Goal: Information Seeking & Learning: Find specific fact

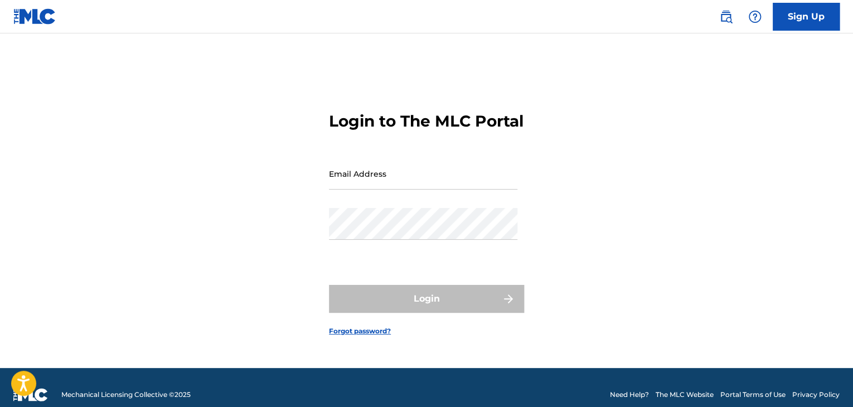
click at [380, 187] on input "Email Address" at bounding box center [423, 174] width 188 height 32
type input "[EMAIL_ADDRESS][DOMAIN_NAME]"
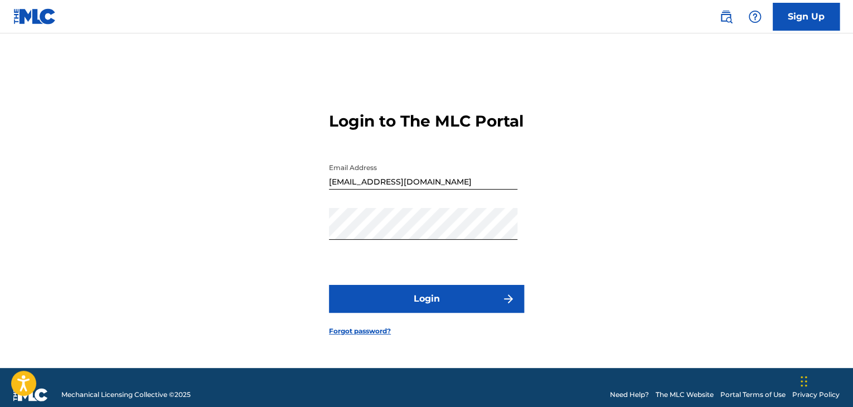
click at [436, 308] on button "Login" at bounding box center [426, 299] width 195 height 28
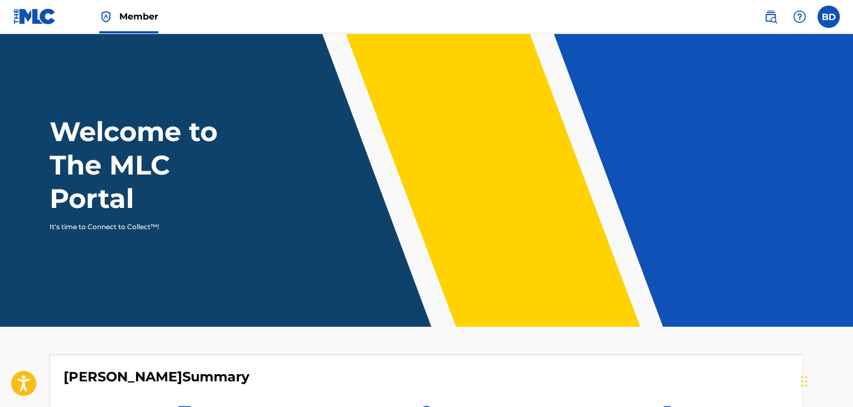
scroll to position [164, 0]
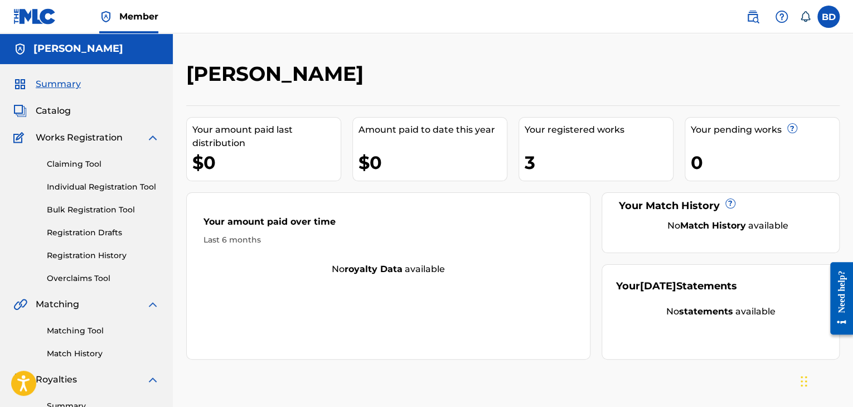
scroll to position [111, 0]
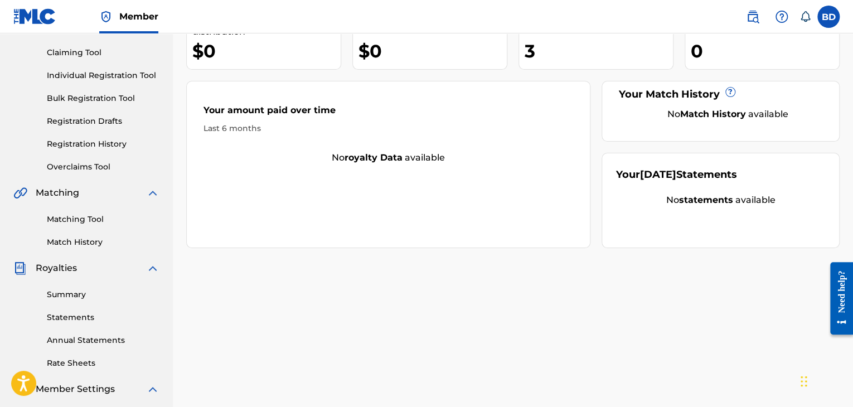
click at [109, 144] on link "Registration History" at bounding box center [103, 144] width 113 height 12
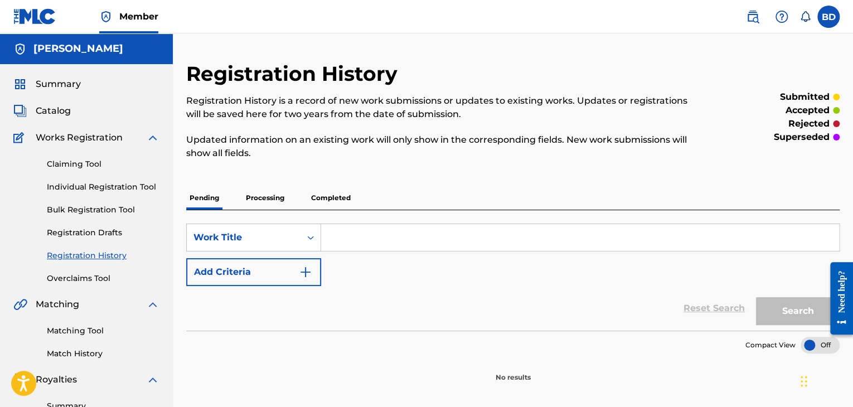
click at [251, 194] on p "Processing" at bounding box center [264, 197] width 45 height 23
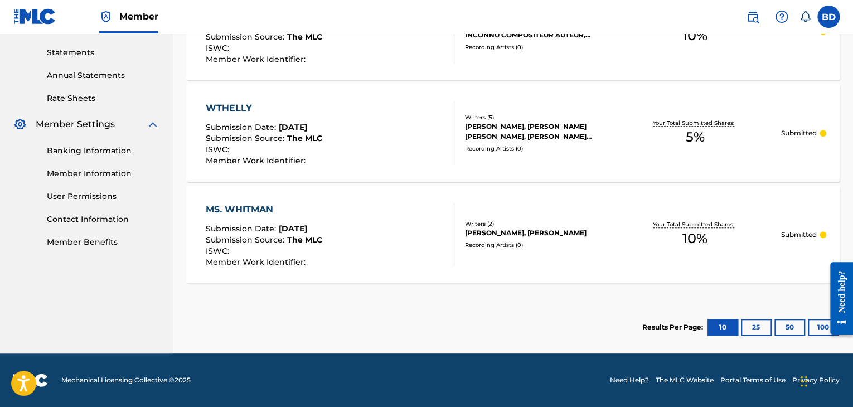
scroll to position [98, 0]
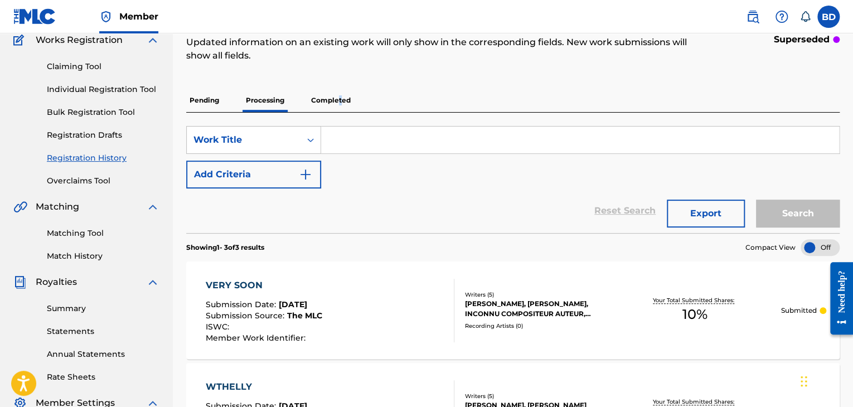
click at [339, 98] on p "Completed" at bounding box center [331, 100] width 46 height 23
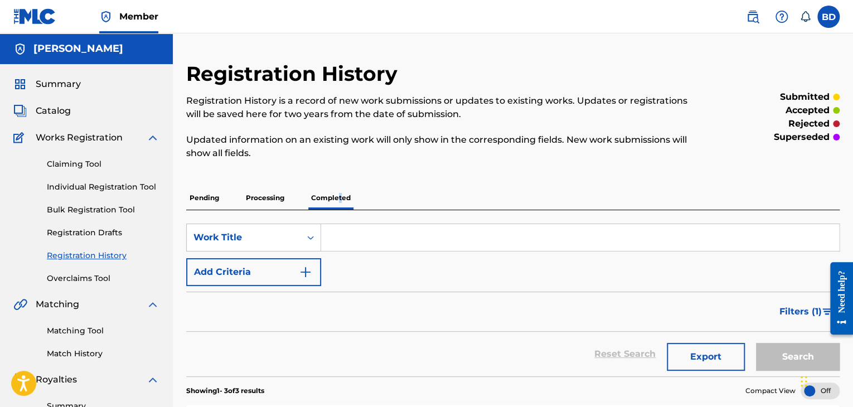
click at [759, 17] on link at bounding box center [752, 17] width 22 height 22
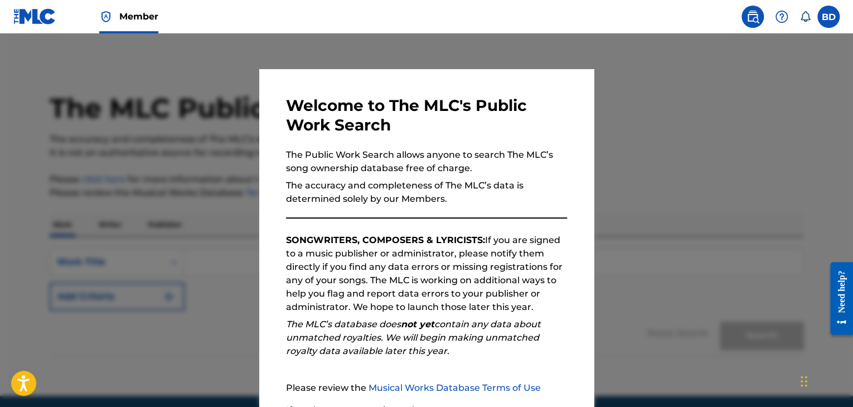
scroll to position [103, 0]
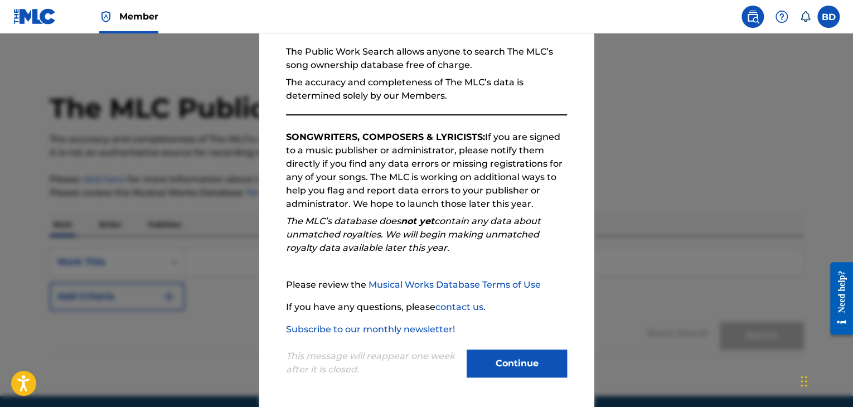
click at [513, 363] on button "Continue" at bounding box center [516, 363] width 100 height 28
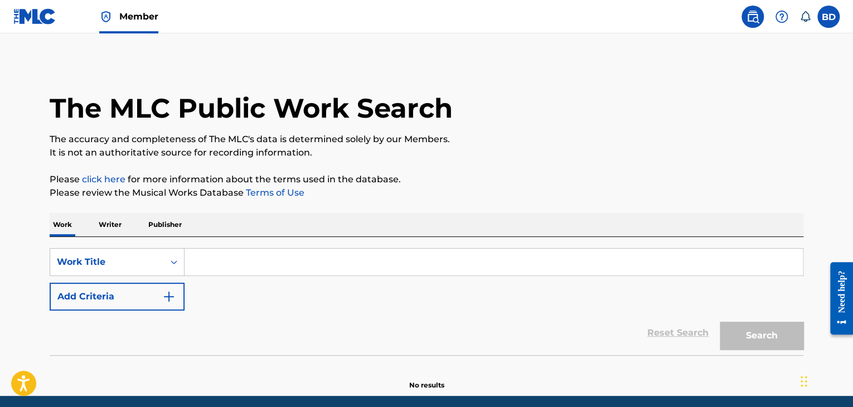
click at [319, 261] on input "Search Form" at bounding box center [493, 262] width 618 height 27
click at [347, 270] on input "Search Form" at bounding box center [493, 262] width 618 height 27
click at [110, 222] on p "Writer" at bounding box center [110, 224] width 30 height 23
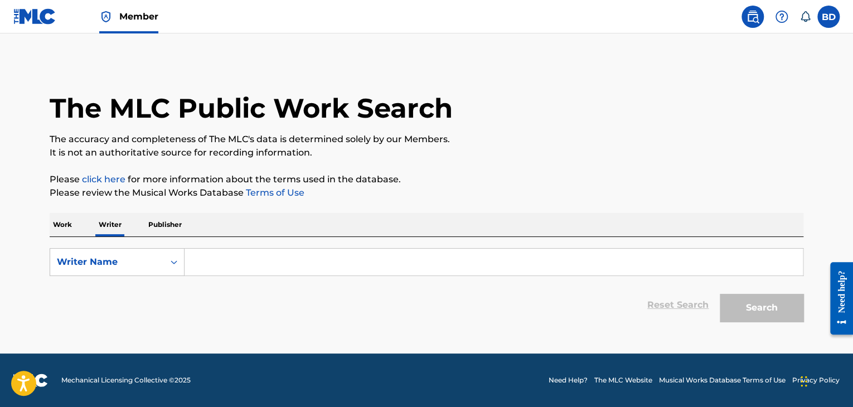
click at [274, 270] on input "Search Form" at bounding box center [493, 262] width 618 height 27
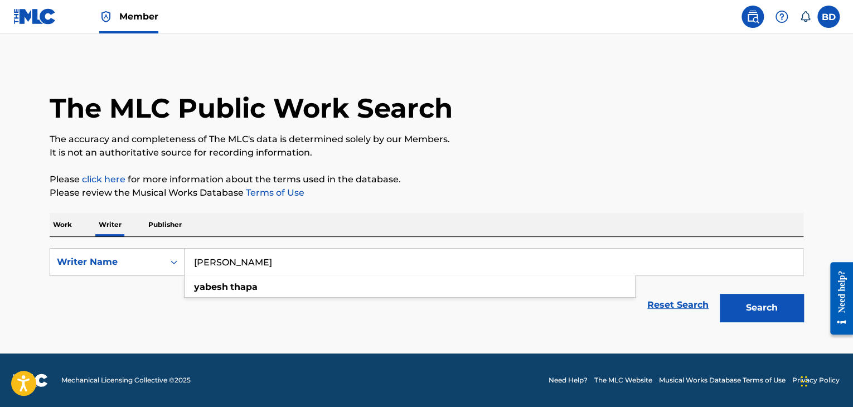
type input "[PERSON_NAME]"
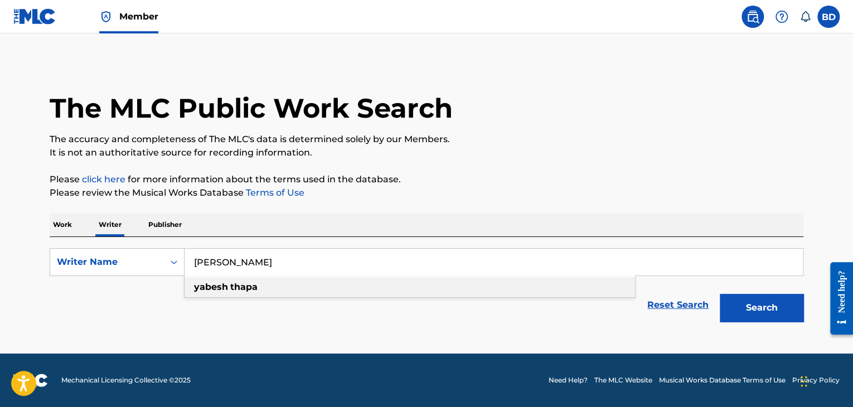
click at [265, 279] on div "[PERSON_NAME]" at bounding box center [409, 287] width 450 height 20
click at [717, 310] on div "Search" at bounding box center [758, 305] width 89 height 45
click at [745, 306] on button "Search" at bounding box center [761, 308] width 84 height 28
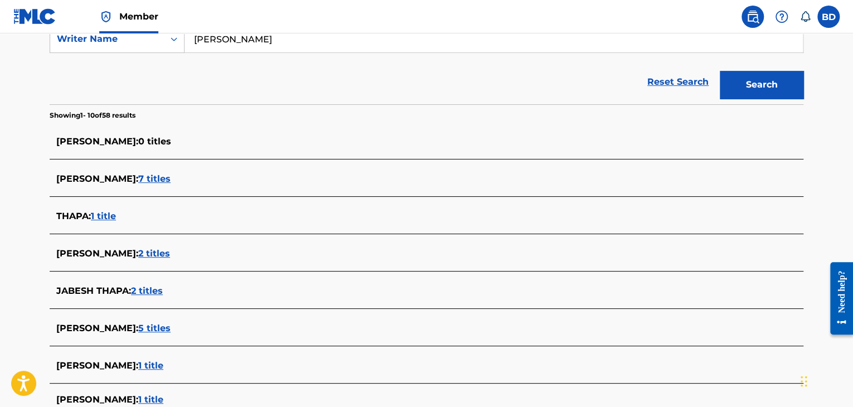
scroll to position [279, 0]
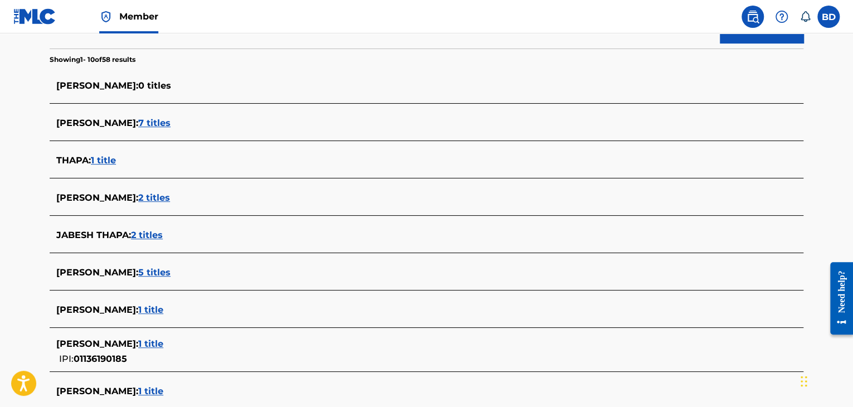
click at [163, 201] on span "2 titles" at bounding box center [154, 197] width 32 height 11
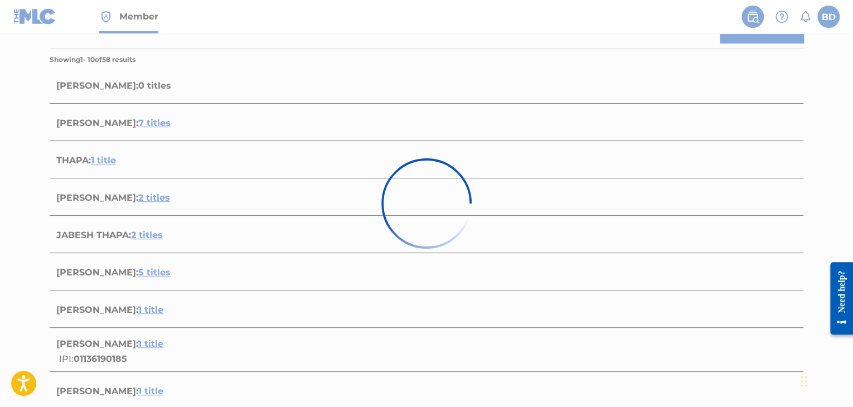
scroll to position [252, 0]
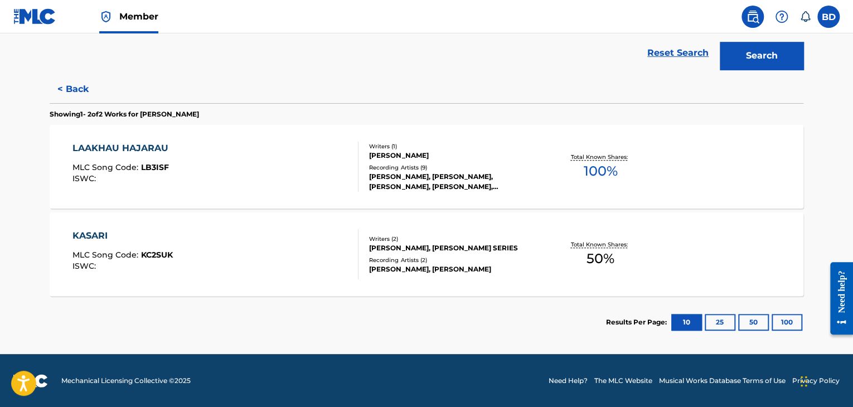
click at [278, 241] on div "KASARI MLC Song Code : KC2SUK ISWC :" at bounding box center [215, 254] width 286 height 50
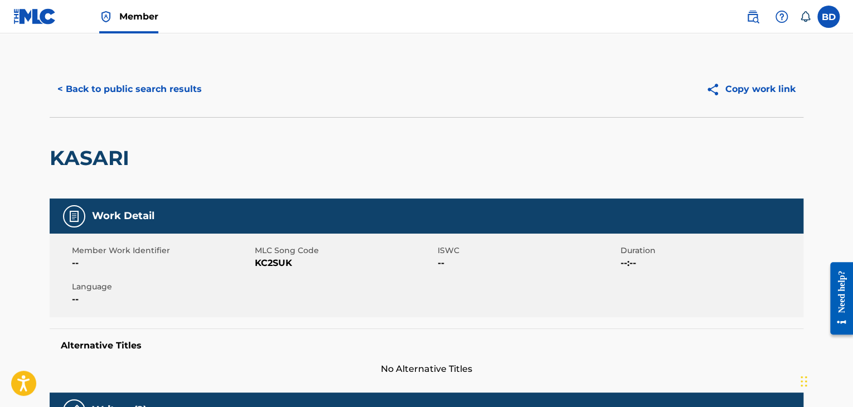
click at [154, 94] on button "< Back to public search results" at bounding box center [130, 89] width 160 height 28
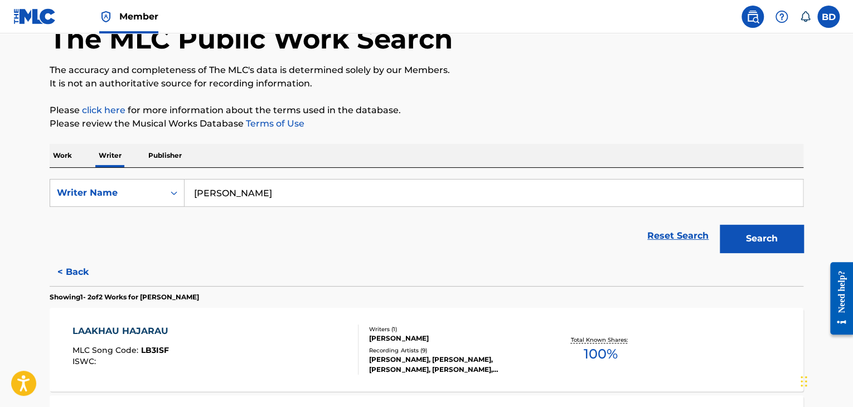
scroll to position [125, 0]
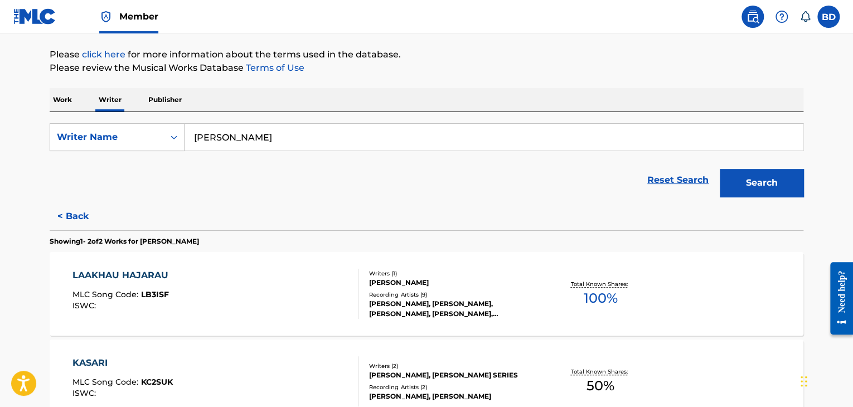
click at [74, 99] on p "Work" at bounding box center [63, 99] width 26 height 23
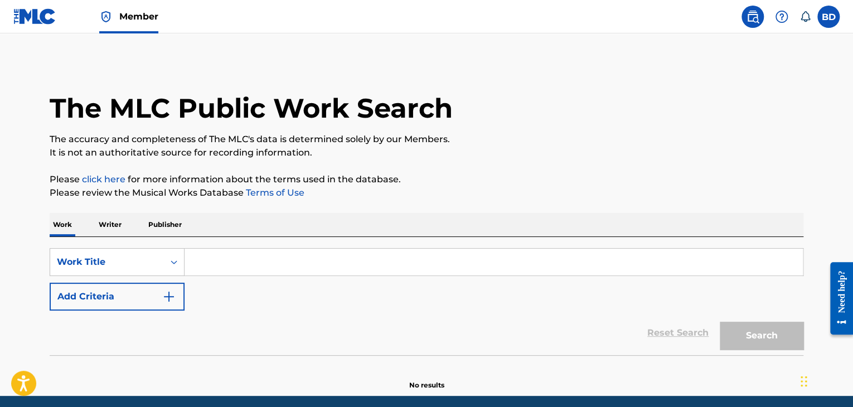
click at [218, 261] on input "Search Form" at bounding box center [493, 262] width 618 height 27
click at [119, 223] on p "Writer" at bounding box center [110, 224] width 30 height 23
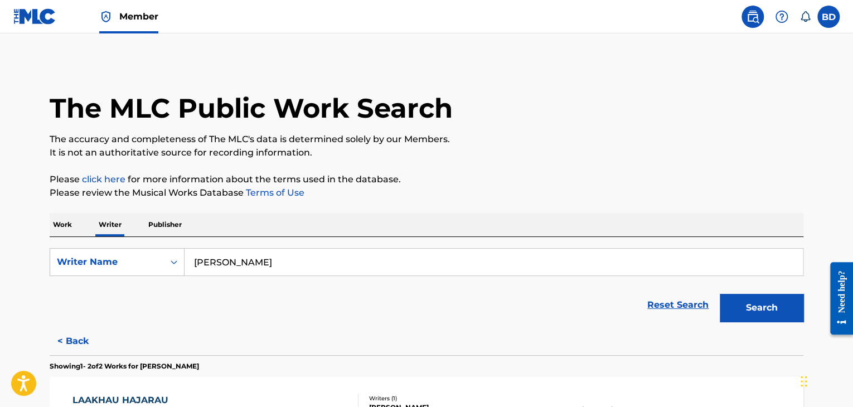
scroll to position [111, 0]
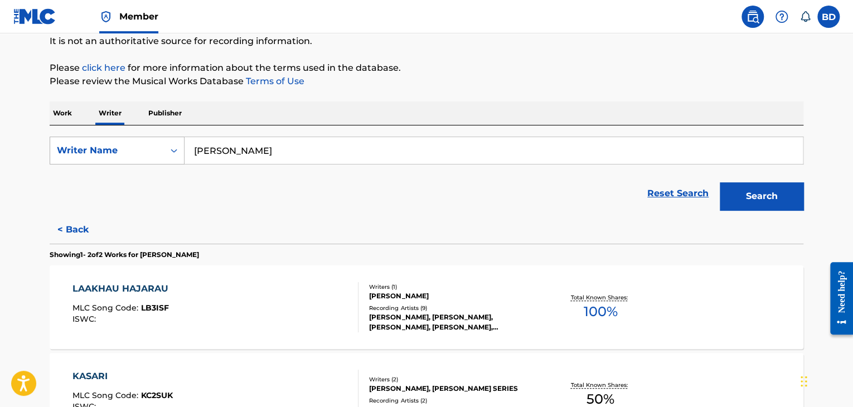
click at [172, 155] on icon "Search Form" at bounding box center [173, 150] width 11 height 11
drag, startPoint x: 274, startPoint y: 155, endPoint x: 189, endPoint y: 155, distance: 85.3
click at [189, 155] on input "[PERSON_NAME]" at bounding box center [493, 150] width 618 height 27
click at [243, 177] on strong "thapa" at bounding box center [243, 175] width 27 height 11
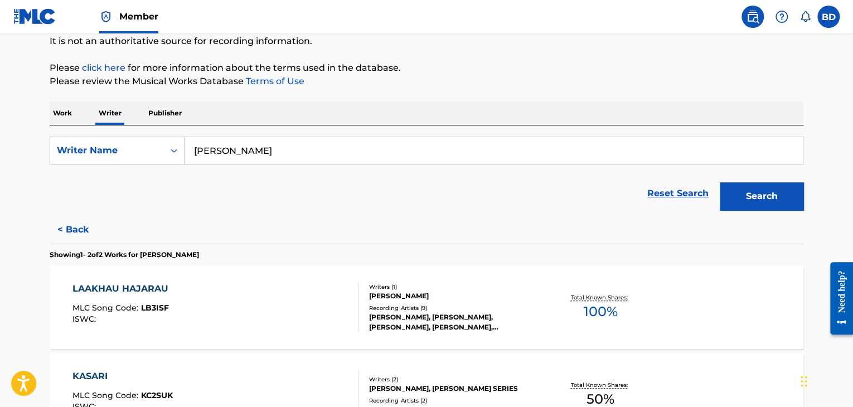
click at [227, 188] on div "Reset Search Search" at bounding box center [426, 193] width 753 height 45
drag, startPoint x: 259, startPoint y: 152, endPoint x: 173, endPoint y: 152, distance: 85.3
click at [173, 152] on div "SearchWithCriteria899c99e7-340d-4781-aac6-c3aab2fce476 Writer Name [PERSON_NAME]" at bounding box center [426, 151] width 753 height 28
click at [198, 188] on div "Reset Search Search" at bounding box center [426, 193] width 753 height 45
drag, startPoint x: 250, startPoint y: 144, endPoint x: 189, endPoint y: 144, distance: 61.3
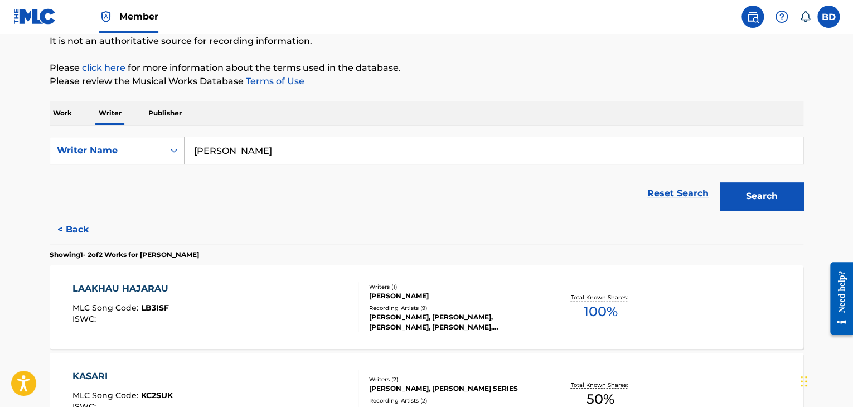
click at [189, 144] on input "[PERSON_NAME]" at bounding box center [493, 150] width 618 height 27
click at [62, 108] on p "Work" at bounding box center [63, 112] width 26 height 23
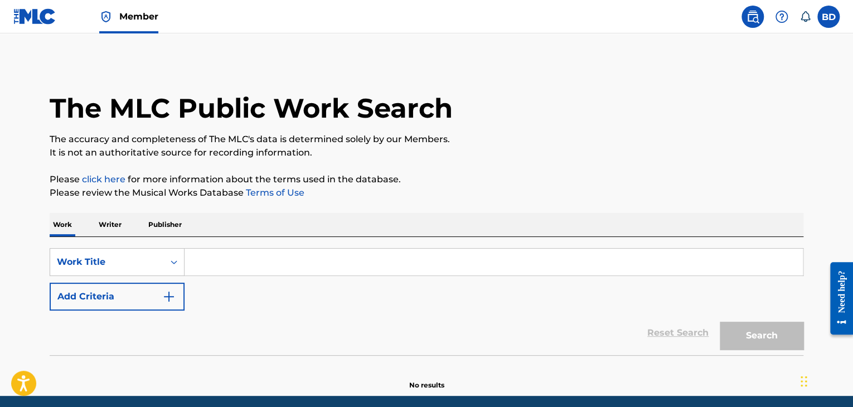
click at [203, 251] on input "Search Form" at bounding box center [493, 262] width 618 height 27
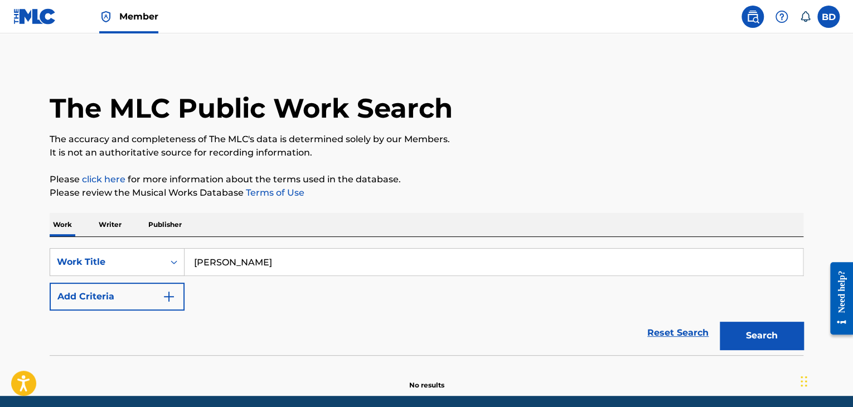
scroll to position [42, 0]
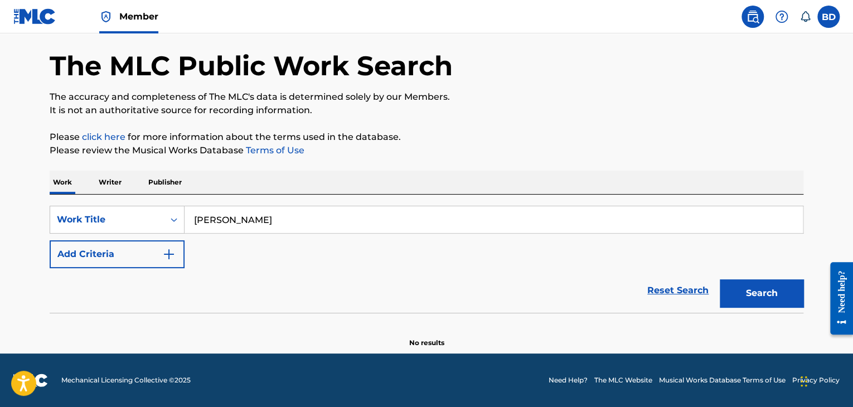
drag, startPoint x: 259, startPoint y: 226, endPoint x: 184, endPoint y: 226, distance: 74.7
click at [184, 226] on input "[PERSON_NAME]" at bounding box center [493, 219] width 618 height 27
click at [749, 18] on img at bounding box center [752, 16] width 13 height 13
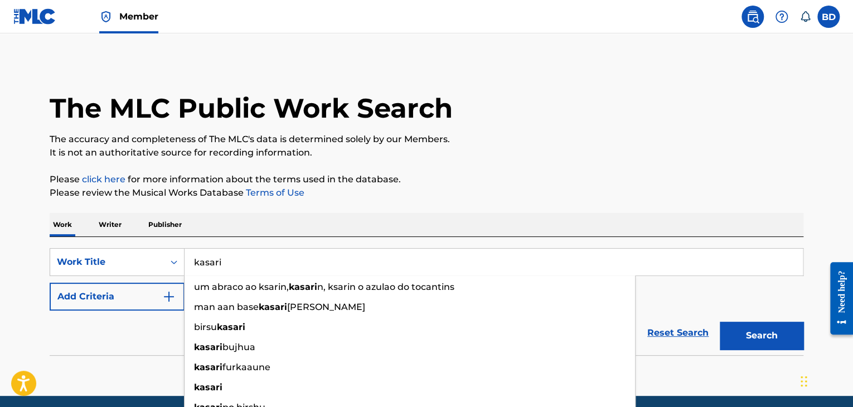
type input "kasari"
click at [156, 320] on div "Reset Search Search" at bounding box center [426, 332] width 753 height 45
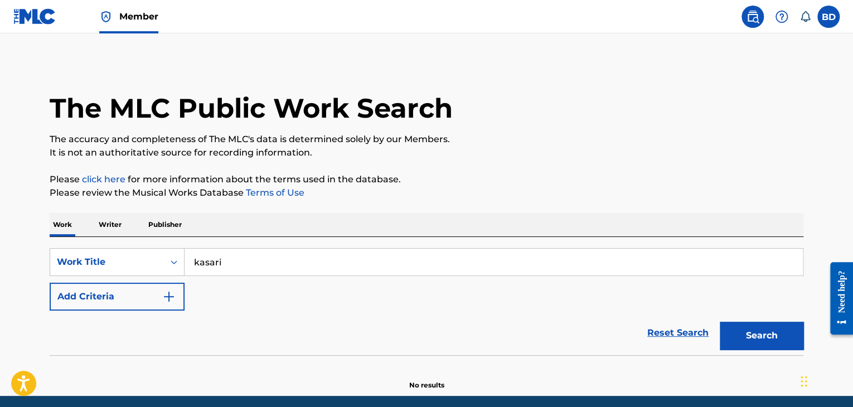
click at [129, 293] on button "Add Criteria" at bounding box center [117, 297] width 135 height 28
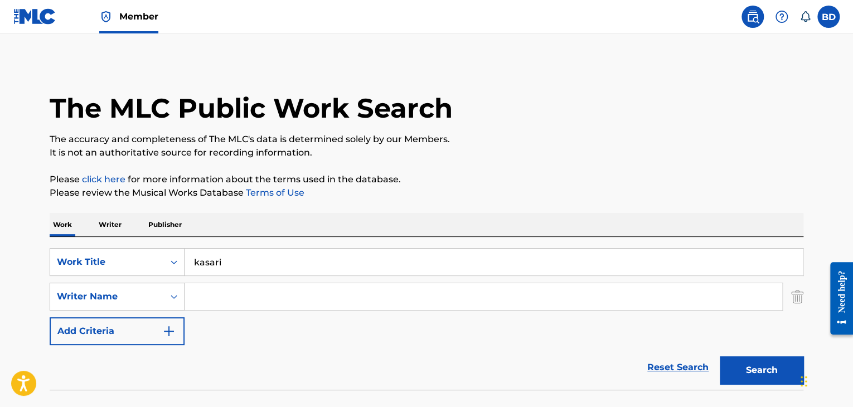
click at [241, 298] on input "Search Form" at bounding box center [482, 296] width 597 height 27
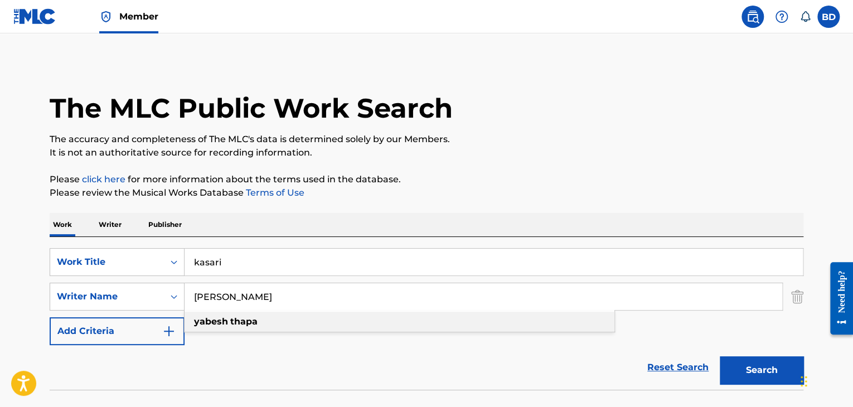
type input "[PERSON_NAME]"
click at [240, 322] on strong "thapa" at bounding box center [243, 321] width 27 height 11
click at [759, 362] on button "Search" at bounding box center [761, 370] width 84 height 28
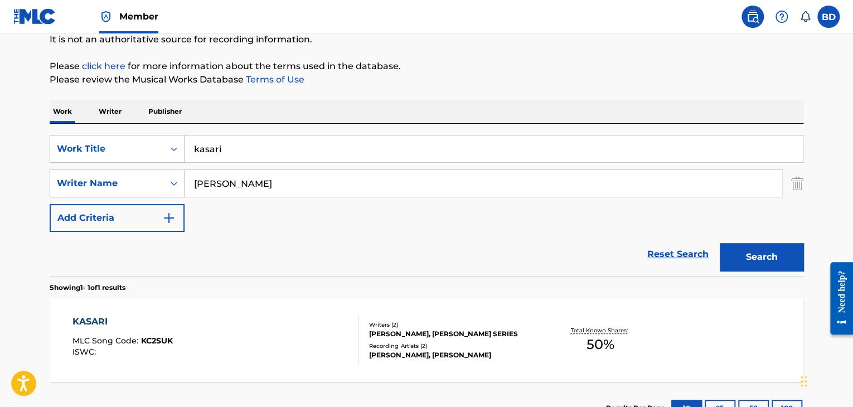
scroll to position [169, 0]
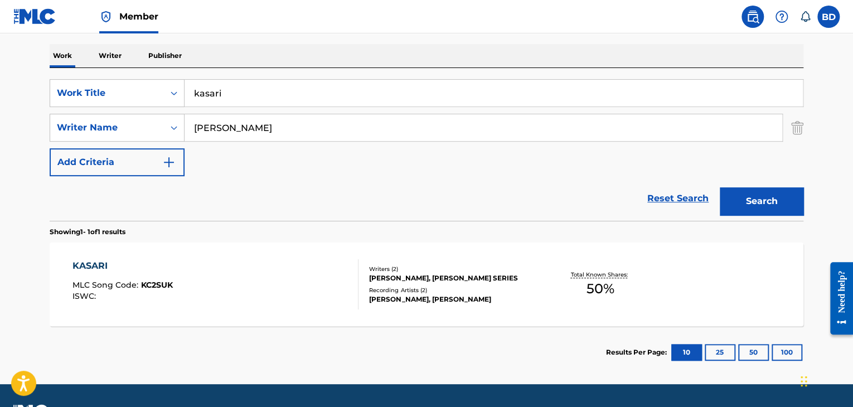
click at [435, 270] on div "Writers ( 2 )" at bounding box center [453, 269] width 168 height 8
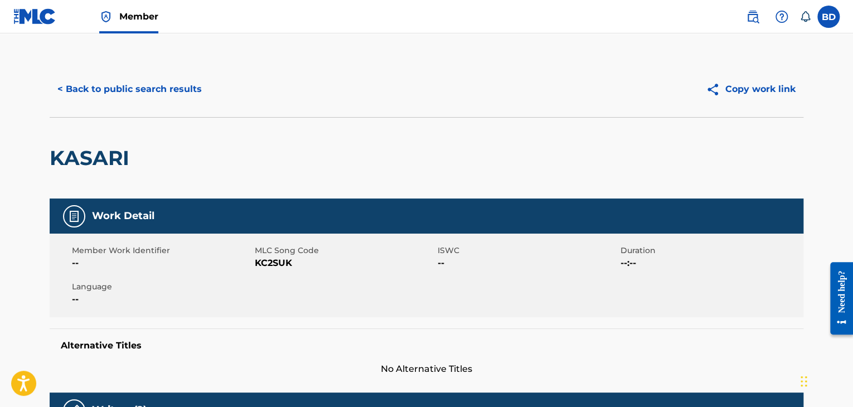
click at [135, 18] on span "Member" at bounding box center [138, 16] width 39 height 13
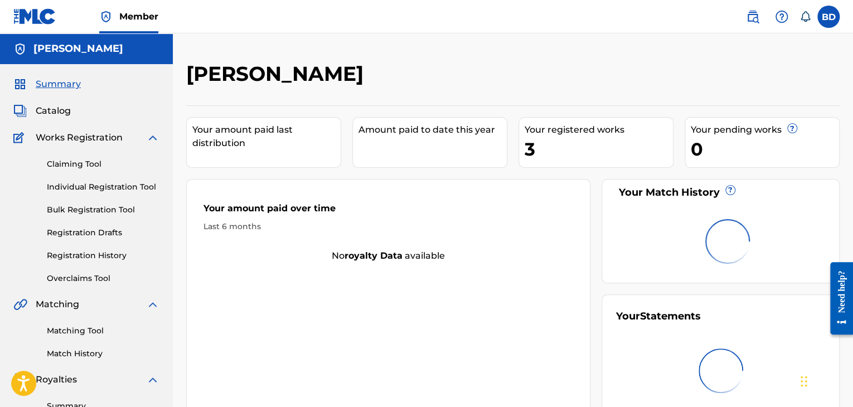
scroll to position [111, 0]
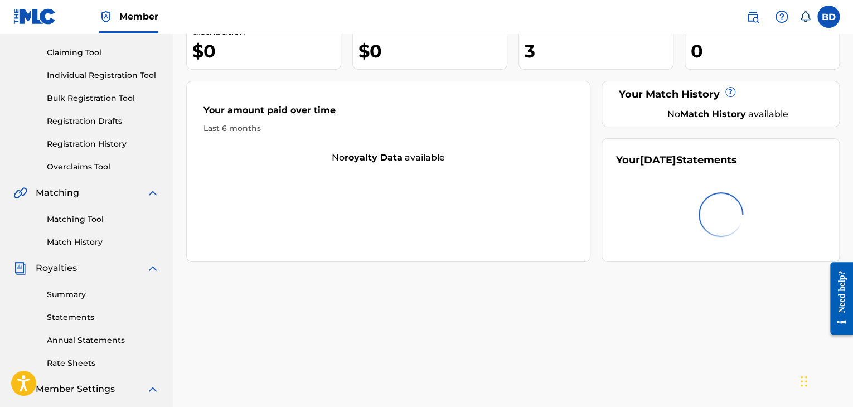
click at [91, 222] on link "Matching Tool" at bounding box center [103, 219] width 113 height 12
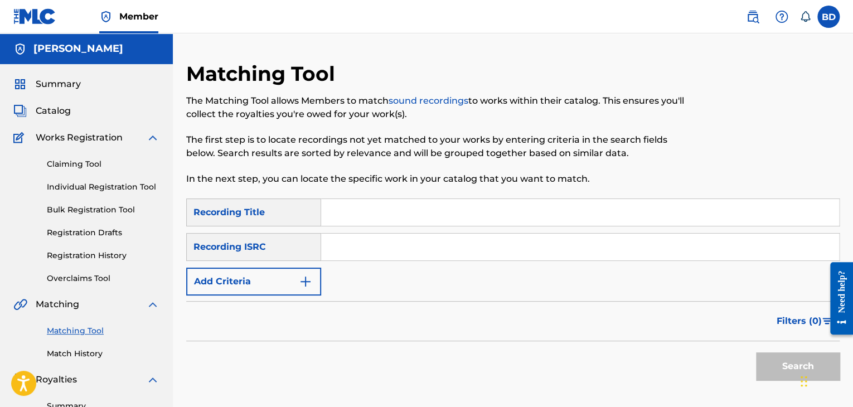
click at [336, 244] on input "Search Form" at bounding box center [580, 247] width 518 height 27
paste input "QZDA82480764"
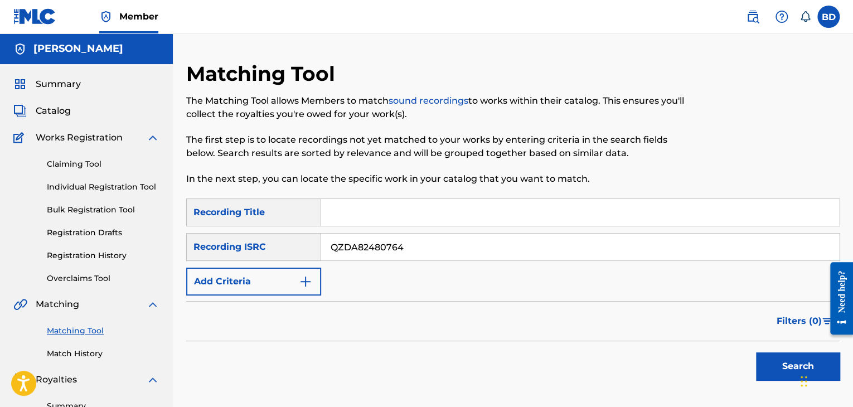
scroll to position [56, 0]
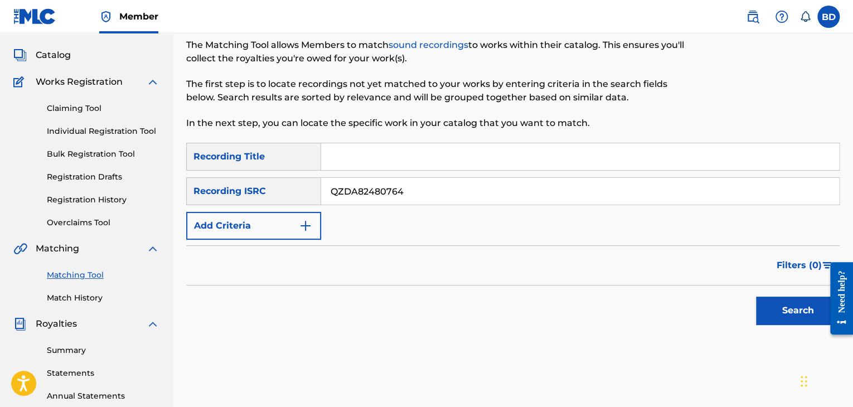
type input "QZDA82480764"
click at [777, 315] on button "Search" at bounding box center [798, 310] width 84 height 28
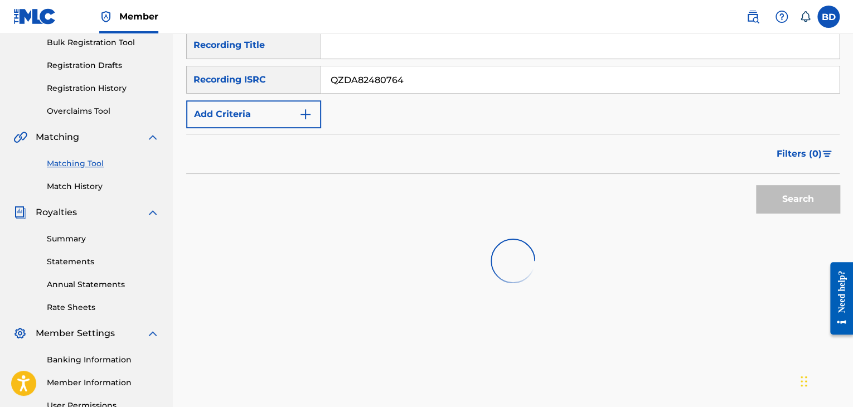
scroll to position [223, 0]
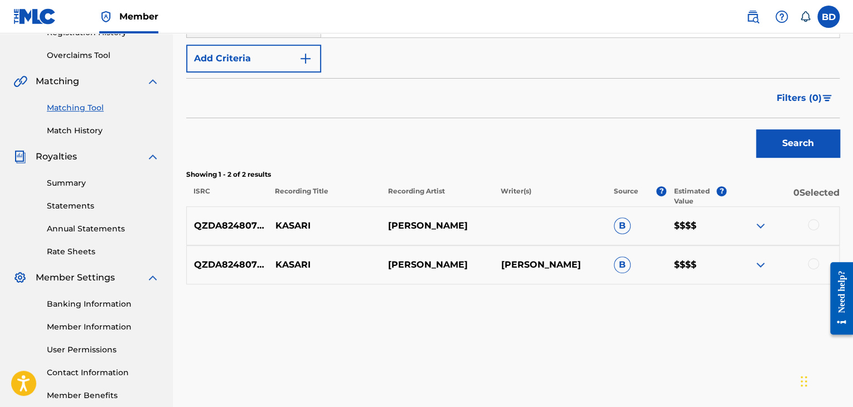
click at [758, 223] on img at bounding box center [759, 225] width 13 height 13
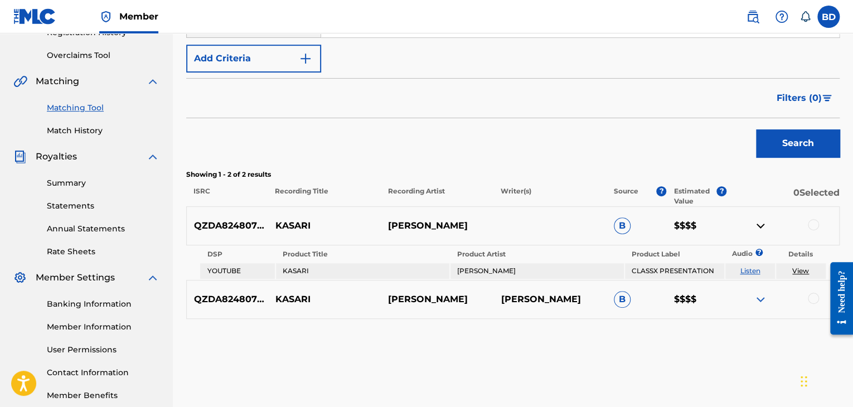
click at [754, 298] on img at bounding box center [759, 299] width 13 height 13
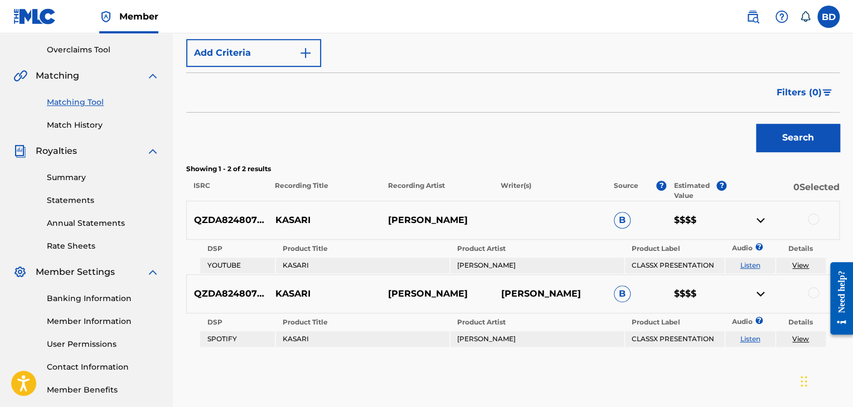
scroll to position [173, 0]
